Goal: Find specific page/section: Find specific page/section

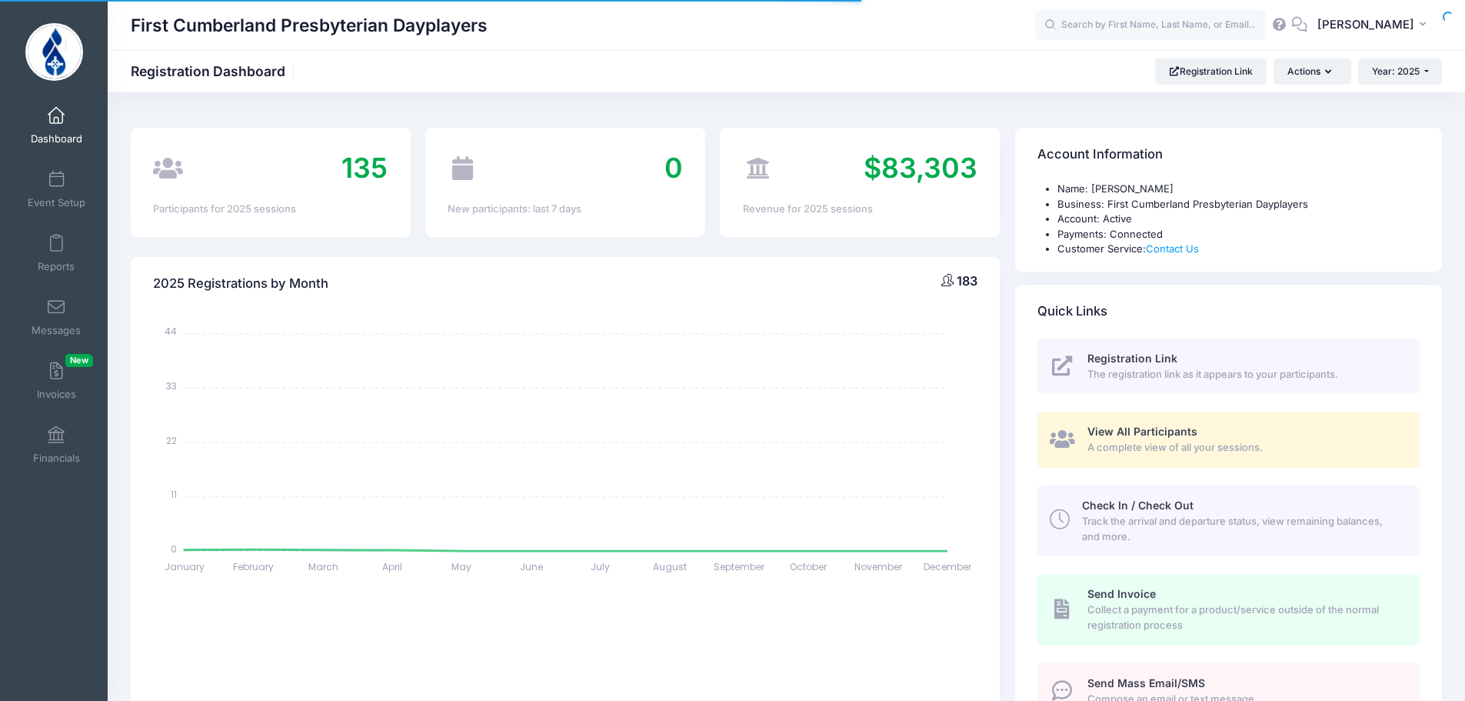
select select
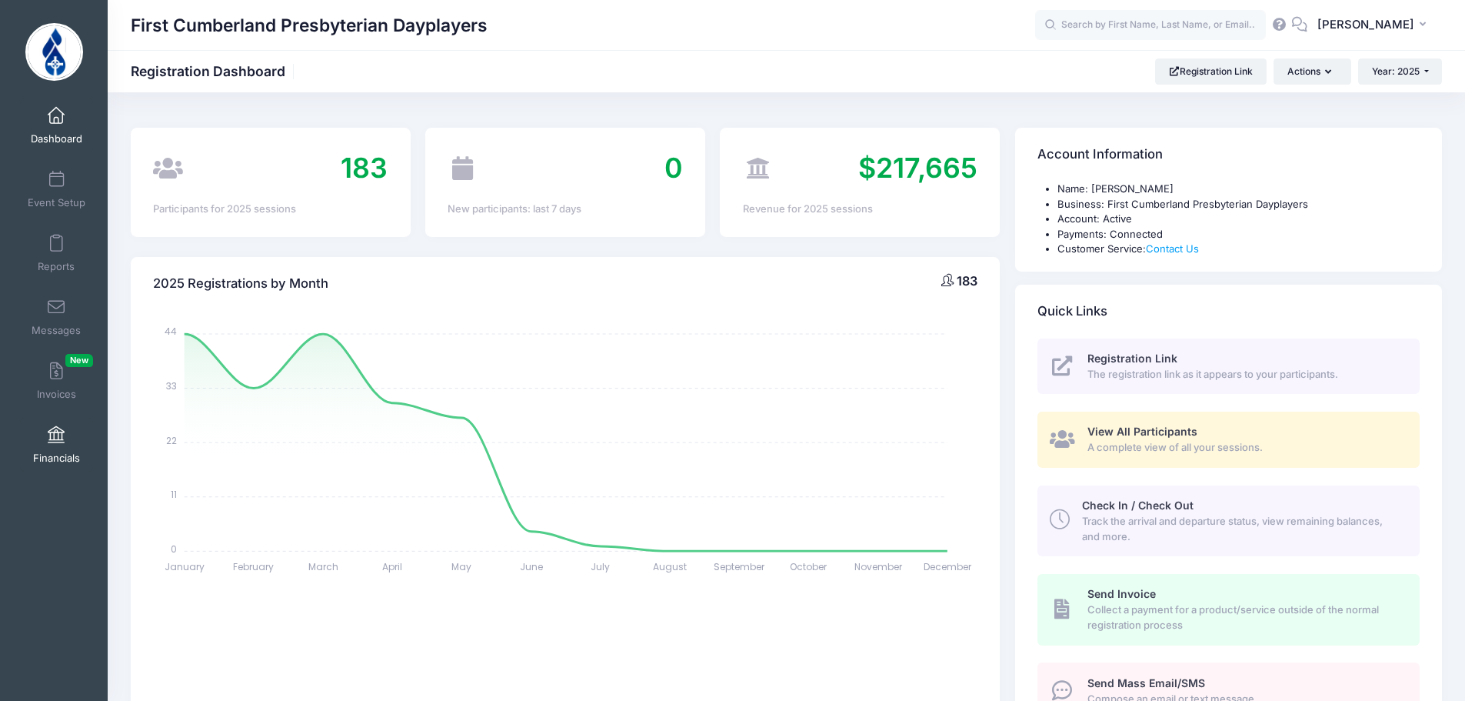
click at [58, 424] on link "Financials" at bounding box center [56, 445] width 73 height 54
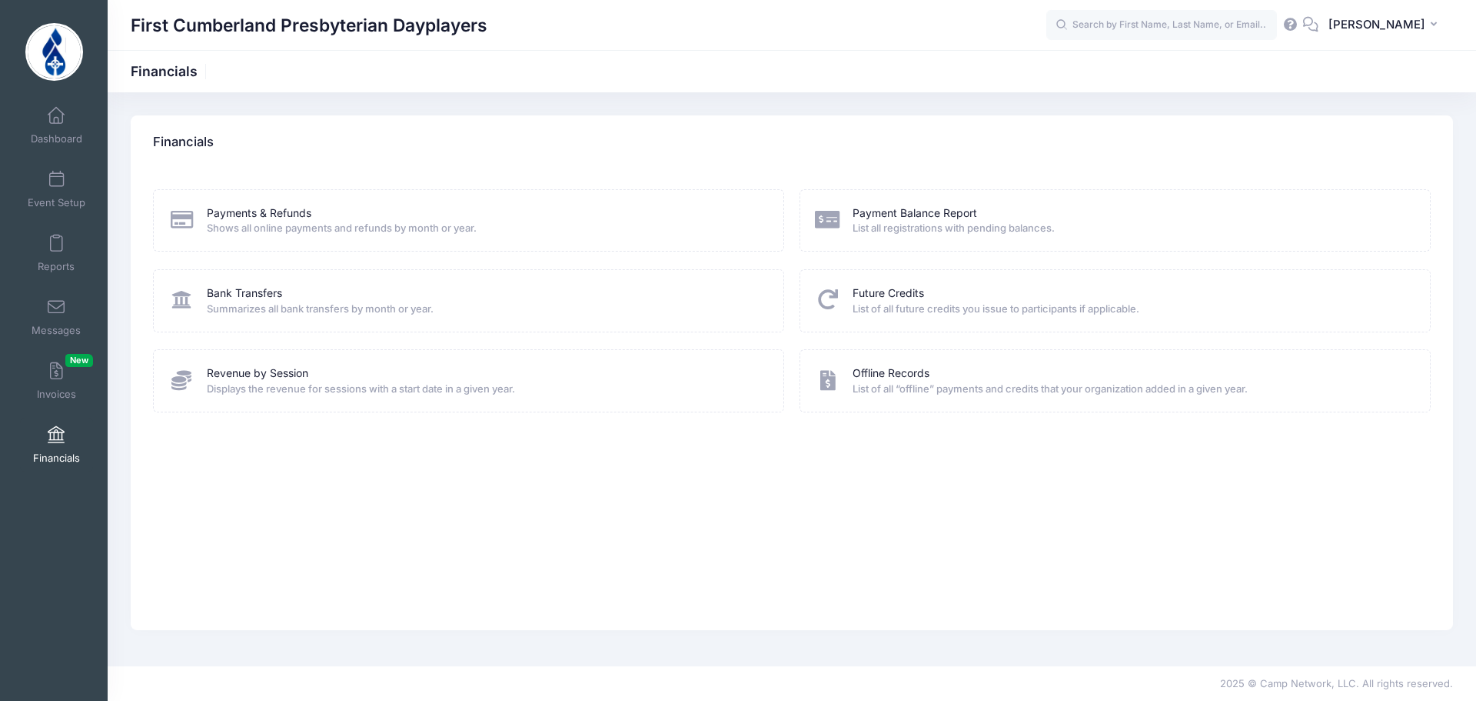
click at [250, 308] on span "Summarizes all bank transfers by month or year." at bounding box center [485, 308] width 557 height 15
click at [245, 301] on span "Summarizes all bank transfers by month or year." at bounding box center [485, 308] width 557 height 15
click at [197, 301] on div "Bank Transfers Summarizes all bank transfers by month or year." at bounding box center [469, 300] width 600 height 31
click at [282, 314] on span "Summarizes all bank transfers by month or year." at bounding box center [485, 308] width 557 height 15
click at [239, 276] on div "Bank Transfers Summarizes all bank transfers by month or year." at bounding box center [468, 300] width 631 height 62
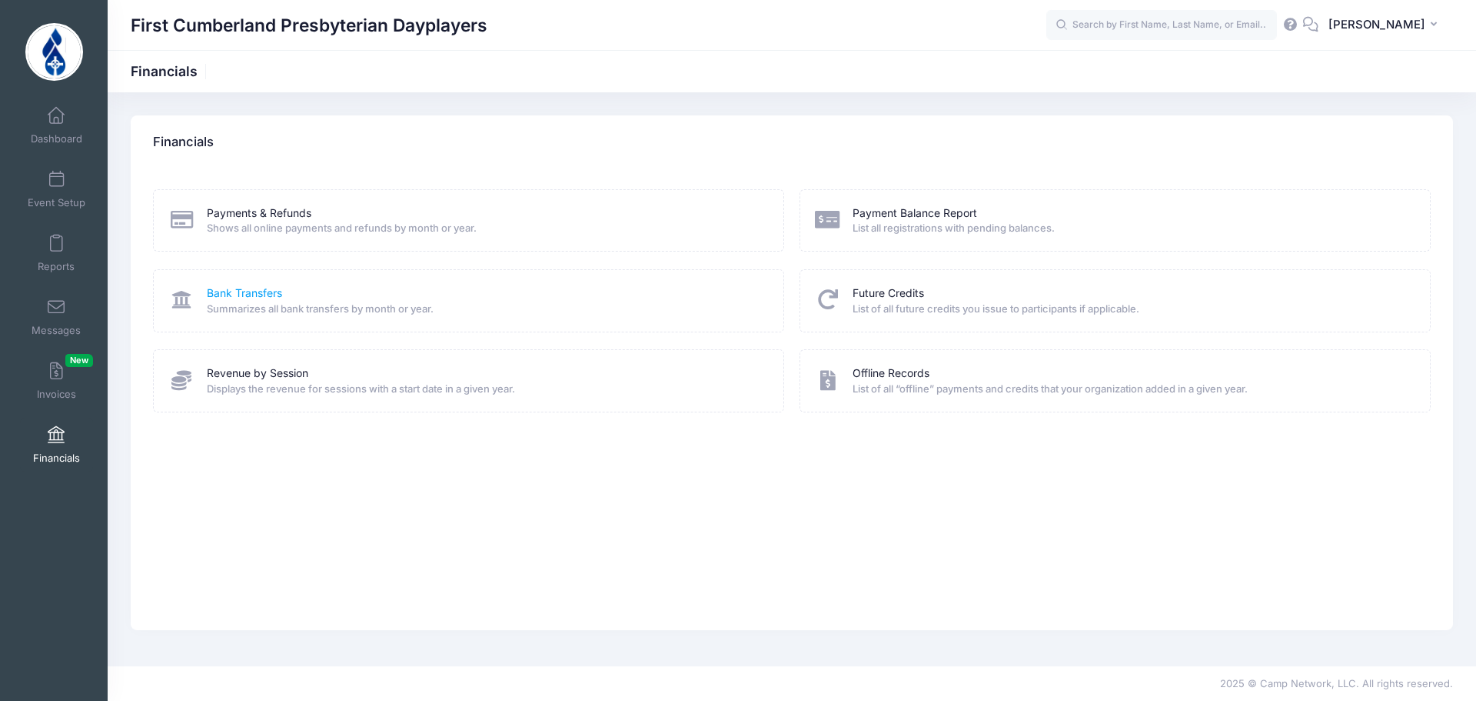
click at [245, 291] on link "Bank Transfers" at bounding box center [244, 293] width 75 height 16
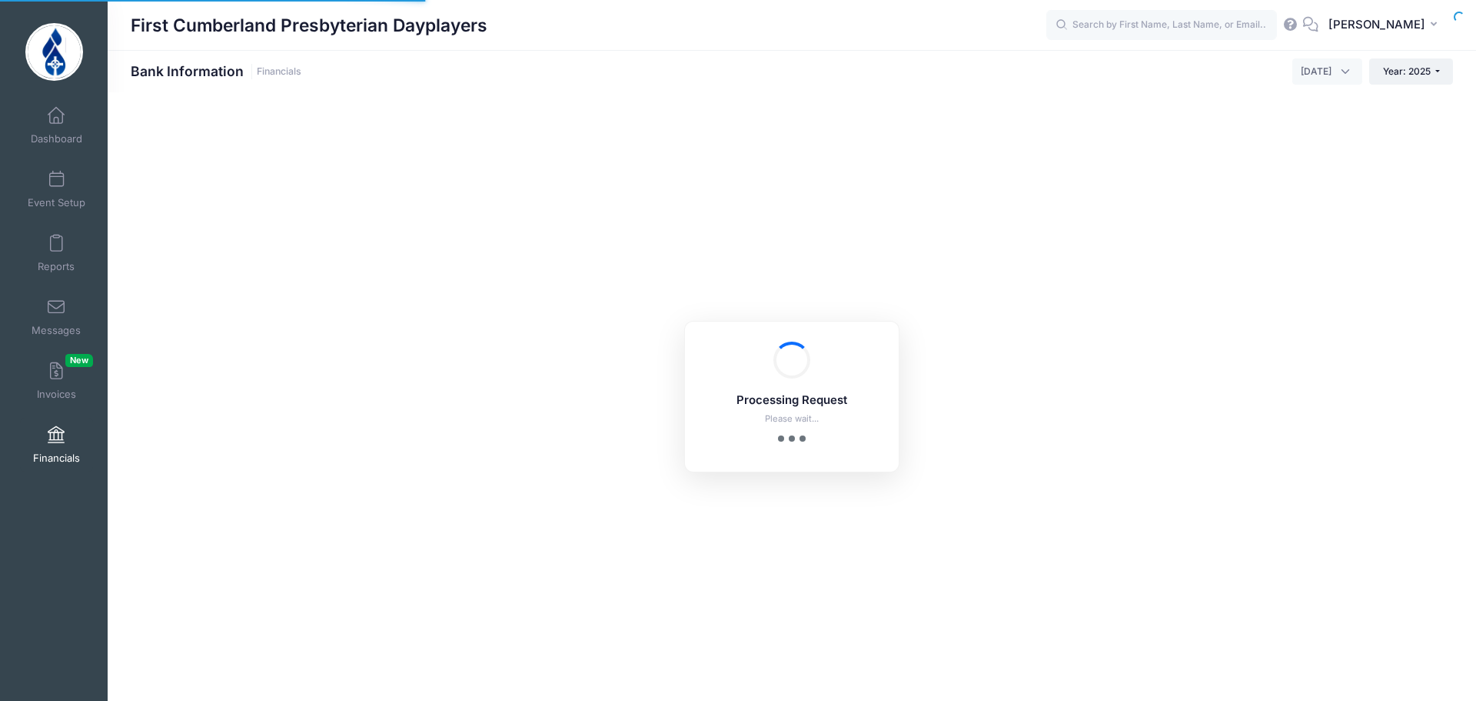
select select "10"
